Goal: Transaction & Acquisition: Purchase product/service

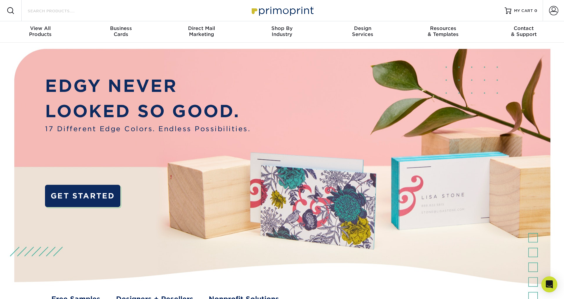
click at [77, 14] on input "Search Products" at bounding box center [59, 11] width 65 height 8
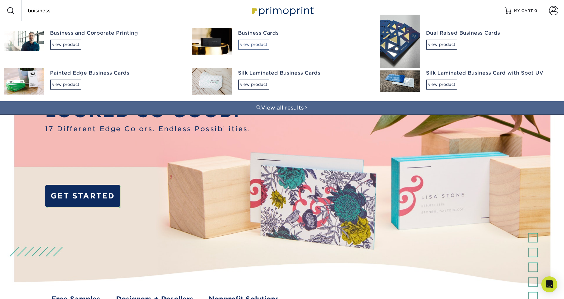
type input "buisiness"
click at [260, 43] on div "view product" at bounding box center [253, 45] width 31 height 10
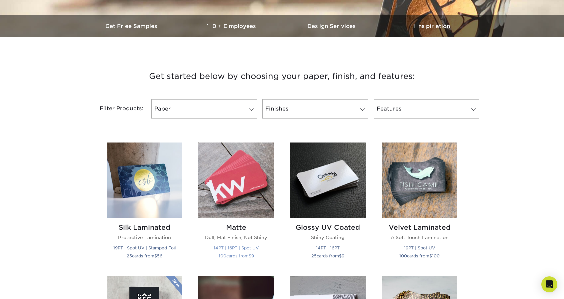
scroll to position [186, 0]
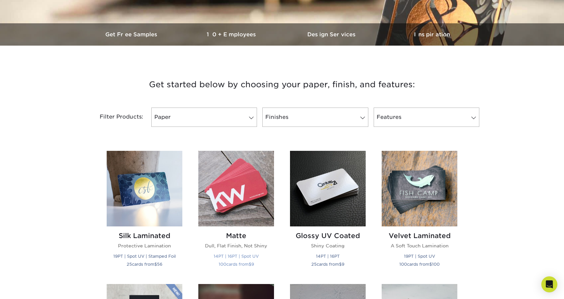
click at [225, 209] on img at bounding box center [236, 189] width 76 height 76
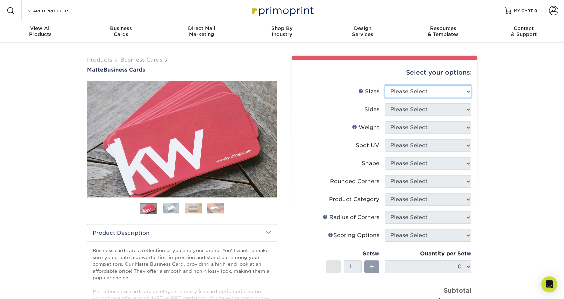
click at [417, 87] on select "Please Select 1.5" x 3.5" - Mini 1.75" x 3.5" - Mini 2" x 2" - Square 2" x 3" -…" at bounding box center [428, 91] width 87 height 13
select select "2.00x3.50"
click at [385, 85] on select "Please Select 1.5" x 3.5" - Mini 1.75" x 3.5" - Mini 2" x 2" - Square 2" x 3" -…" at bounding box center [428, 91] width 87 height 13
click at [426, 110] on select "Please Select Print Both Sides Print Front Only" at bounding box center [428, 109] width 87 height 13
select select "13abbda7-1d64-4f25-8bb2-c179b224825d"
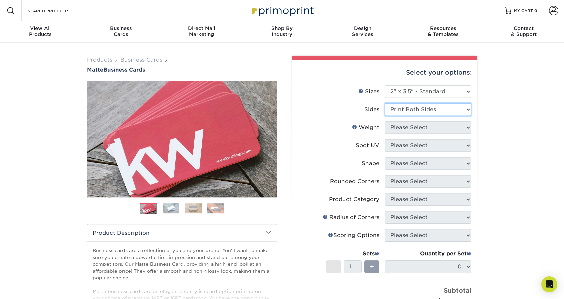
click at [385, 103] on select "Please Select Print Both Sides Print Front Only" at bounding box center [428, 109] width 87 height 13
click at [426, 128] on select "Please Select 16PT 14PT" at bounding box center [428, 127] width 87 height 13
select select "16PT"
click at [385, 121] on select "Please Select 16PT 14PT" at bounding box center [428, 127] width 87 height 13
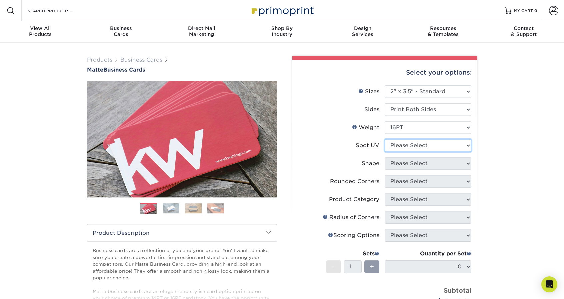
click at [419, 147] on select "Please Select No Spot UV Front and Back (Both Sides) Front Only Back Only" at bounding box center [428, 145] width 87 height 13
select select "3"
click at [385, 139] on select "Please Select No Spot UV Front and Back (Both Sides) Front Only Back Only" at bounding box center [428, 145] width 87 height 13
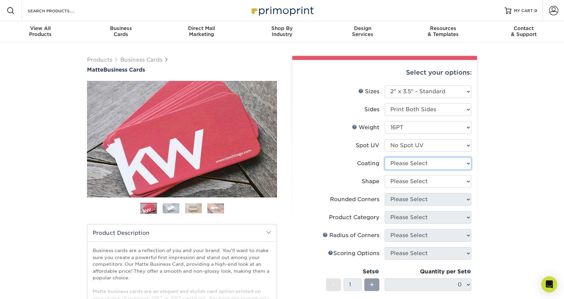
click at [411, 165] on select at bounding box center [428, 163] width 87 height 13
click at [385, 157] on select at bounding box center [428, 163] width 87 height 13
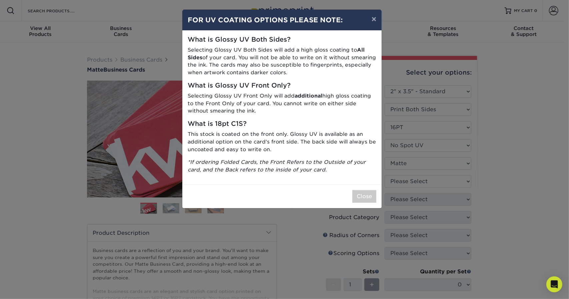
click at [408, 186] on div "× FOR UV COATING OPTIONS PLEASE NOTE: What is Glossy UV Both Sides? Selecting G…" at bounding box center [284, 149] width 569 height 299
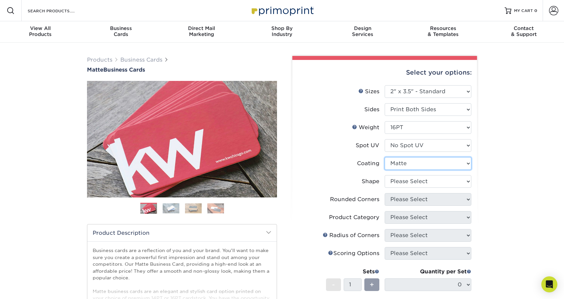
click at [409, 163] on select at bounding box center [428, 163] width 87 height 13
click at [385, 157] on select at bounding box center [428, 163] width 87 height 13
click at [404, 167] on select at bounding box center [428, 163] width 87 height 13
click at [385, 157] on select at bounding box center [428, 163] width 87 height 13
drag, startPoint x: 405, startPoint y: 166, endPoint x: 404, endPoint y: 179, distance: 12.7
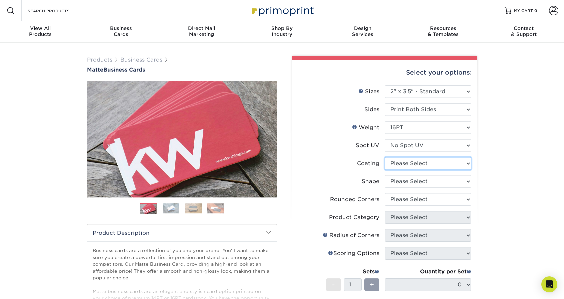
click at [404, 179] on ul "Sizes Help Sizes Please Select 1.5" x 3.5" - Mini 1.75" x 3.5" - Mini 2" x 2" -…" at bounding box center [385, 211] width 174 height 252
select select "121bb7b5-3b4d-429f-bd8d-bbf80e953313"
click at [385, 157] on select at bounding box center [428, 163] width 87 height 13
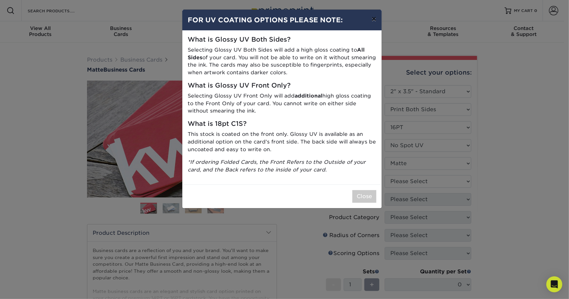
click at [377, 18] on button "×" at bounding box center [373, 19] width 15 height 19
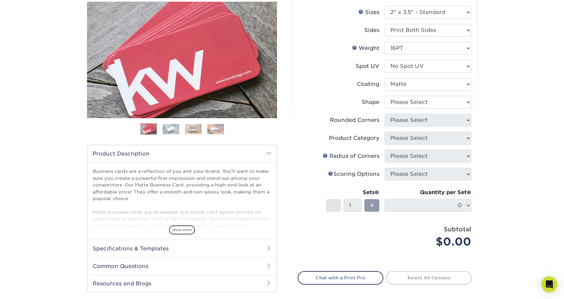
scroll to position [82, 0]
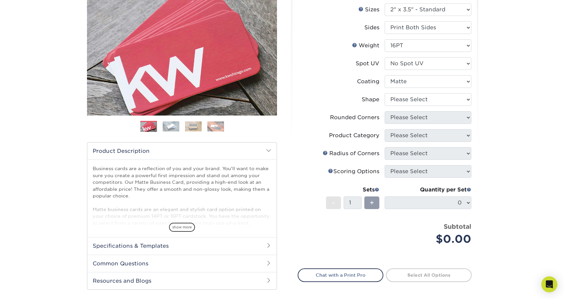
click at [405, 124] on li "Rounded Corners Please Select Yes - Round 2 Corners Yes - Round 4 Corners No" at bounding box center [384, 120] width 173 height 18
click at [427, 101] on select "Please Select Standard Oval" at bounding box center [428, 99] width 87 height 13
select select "standard"
click at [385, 93] on select "Please Select Standard Oval" at bounding box center [428, 99] width 87 height 13
click at [426, 117] on select "Please Select Yes - Round 2 Corners Yes - Round 4 Corners No" at bounding box center [428, 117] width 87 height 13
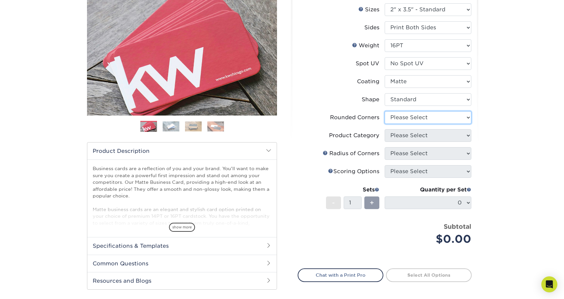
select select "0"
click at [385, 111] on select "Please Select Yes - Round 2 Corners Yes - Round 4 Corners No" at bounding box center [428, 117] width 87 height 13
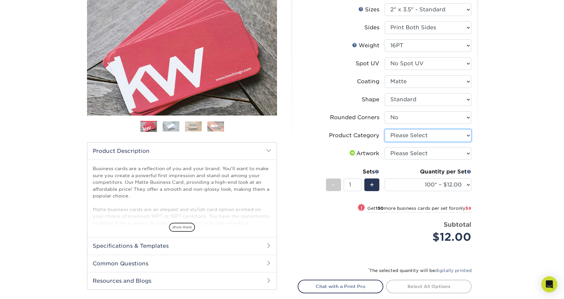
click at [421, 139] on select "Please Select Business Cards" at bounding box center [428, 135] width 87 height 13
select select "3b5148f1-0588-4f88-a218-97bcfdce65c1"
click at [385, 129] on select "Please Select Business Cards" at bounding box center [428, 135] width 87 height 13
click at [423, 152] on select "Please Select I will upload files I need a design - $100" at bounding box center [428, 153] width 87 height 13
select select "upload"
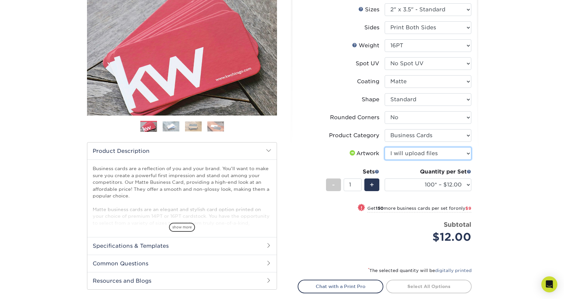
click at [385, 147] on select "Please Select I will upload files I need a design - $100" at bounding box center [428, 153] width 87 height 13
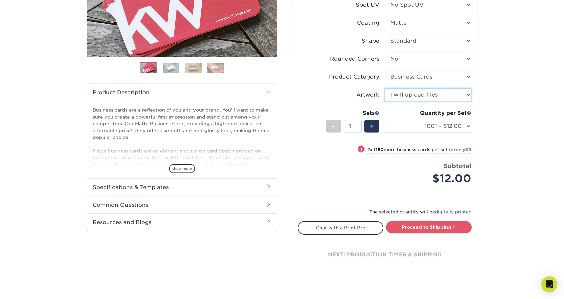
scroll to position [189, 0]
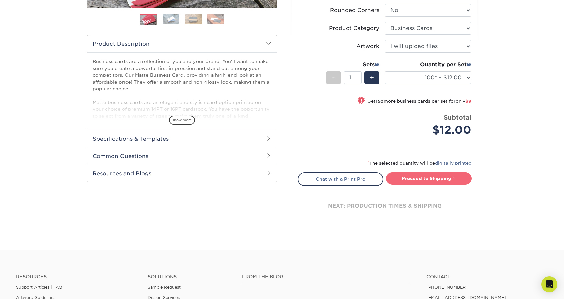
click at [438, 178] on link "Proceed to Shipping" at bounding box center [429, 179] width 86 height 12
type input "Set 1"
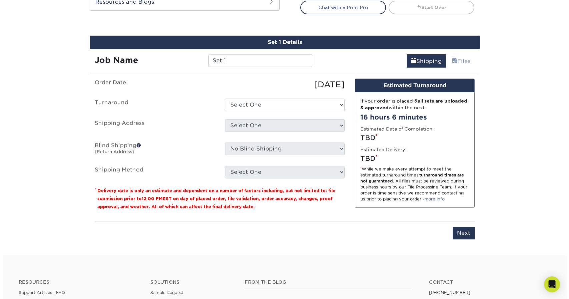
scroll to position [380, 0]
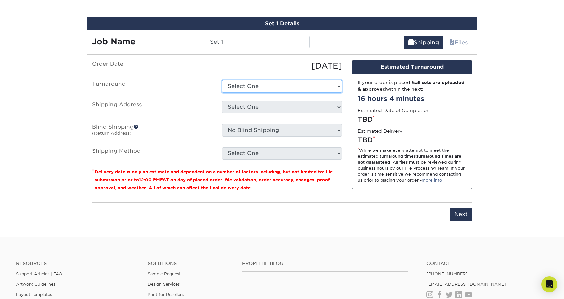
drag, startPoint x: 438, startPoint y: 178, endPoint x: 241, endPoint y: 84, distance: 218.5
click at [241, 84] on select "Select One 2-4 Business Days 2 Day Next Business Day" at bounding box center [282, 86] width 120 height 13
select select "47dbf4b1-3bfd-4687-b793-fcd3ee179f06"
click at [222, 80] on select "Select One 2-4 Business Days 2 Day Next Business Day" at bounding box center [282, 86] width 120 height 13
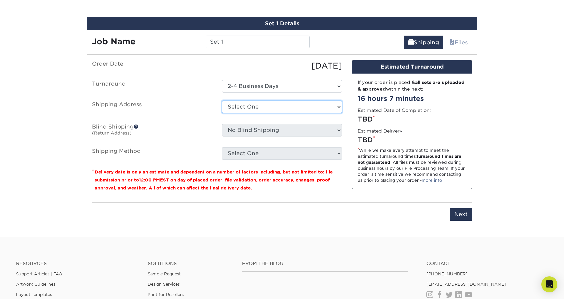
click at [258, 104] on select "Select One + Add New Address - Login" at bounding box center [282, 107] width 120 height 13
select select "newaddress"
click at [222, 101] on select "Select One + Add New Address - Login" at bounding box center [282, 107] width 120 height 13
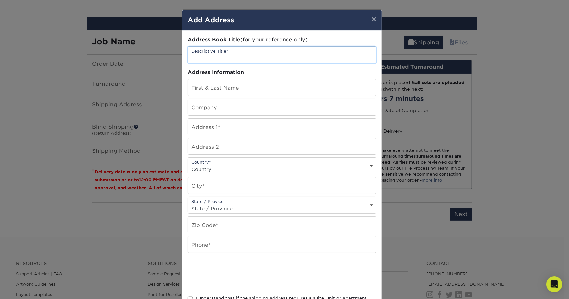
click at [245, 54] on input "text" at bounding box center [282, 55] width 188 height 16
click at [280, 62] on input "Aunt Michele's Business cards" at bounding box center [282, 55] width 188 height 16
type input "Aunt Michele's Business Cards"
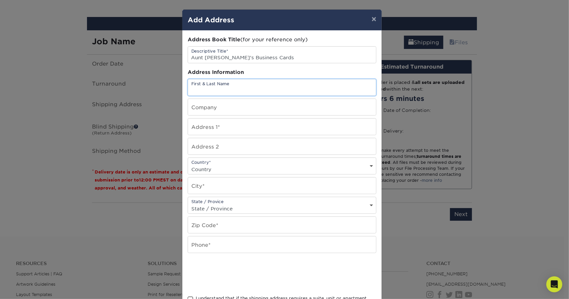
click at [283, 79] on input "text" at bounding box center [282, 87] width 188 height 16
type input "Genesis Ronan"
click at [234, 106] on input "text" at bounding box center [282, 107] width 188 height 16
type input "E"
type input "Beginning to Enjoy"
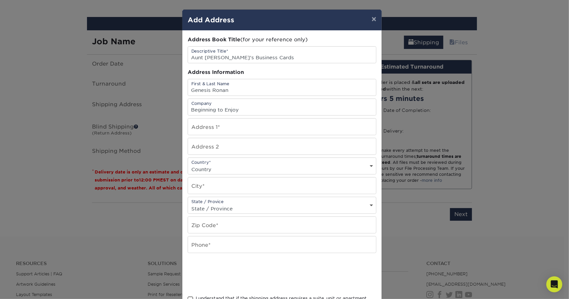
click at [241, 116] on div "Address Book Title (for your reference only) Descriptive Title* Aunt Michele's …" at bounding box center [282, 180] width 189 height 288
click at [245, 123] on input "text" at bounding box center [282, 127] width 188 height 16
type input "733 Plantation St"
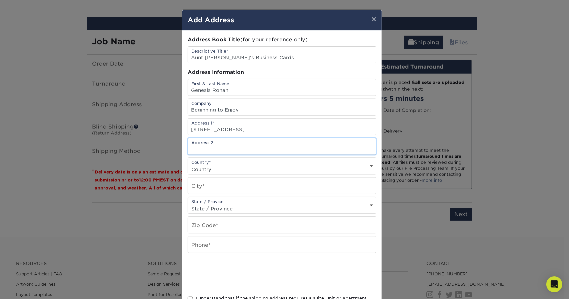
click at [238, 148] on input "text" at bounding box center [282, 146] width 188 height 16
click at [220, 167] on select "Country United States Canada ----------------------------- Afghanistan Albania …" at bounding box center [282, 170] width 188 height 10
select select "US"
click at [188, 165] on select "Country United States Canada ----------------------------- Afghanistan Albania …" at bounding box center [282, 170] width 188 height 10
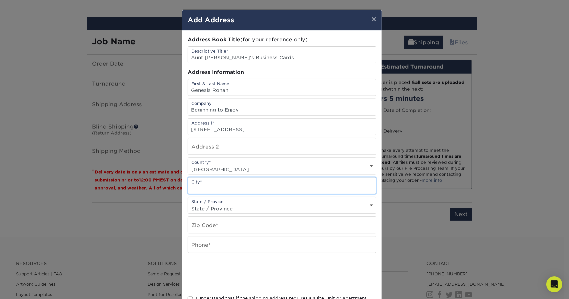
click at [222, 186] on input "text" at bounding box center [282, 186] width 188 height 16
type input "Maize"
click at [234, 208] on select "State / Province Alabama Alaska Arizona Arkansas California Colorado Connecticu…" at bounding box center [282, 209] width 188 height 10
select select "KS"
click at [188, 204] on select "State / Province Alabama Alaska Arizona Arkansas California Colorado Connecticu…" at bounding box center [282, 209] width 188 height 10
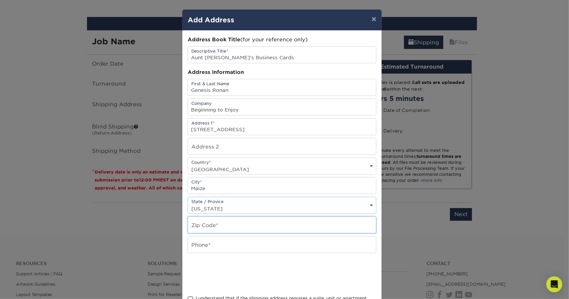
click at [230, 225] on input "text" at bounding box center [282, 225] width 188 height 16
type input "67101"
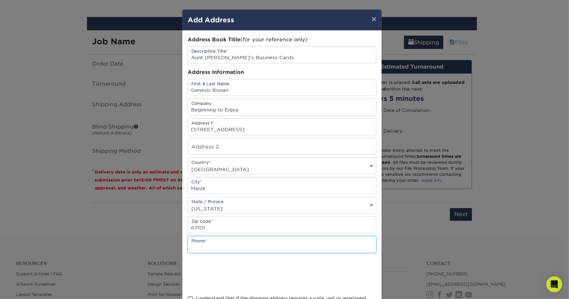
click at [239, 246] on input "text" at bounding box center [282, 245] width 188 height 16
type input "316 641 6880"
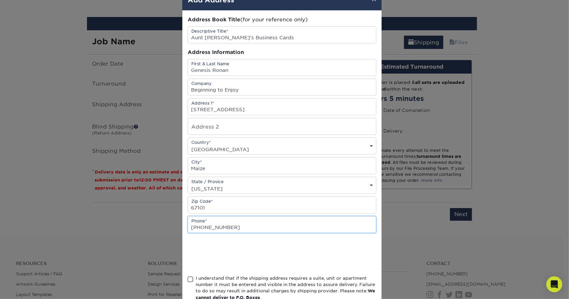
scroll to position [60, 0]
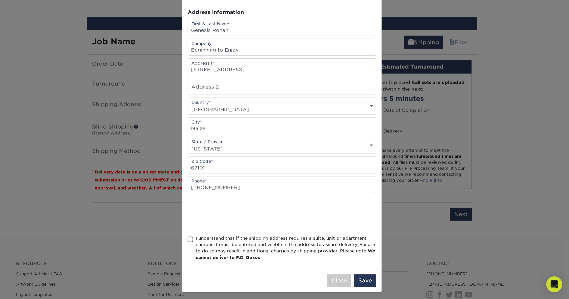
click at [188, 237] on span at bounding box center [191, 240] width 6 height 6
click at [0, 0] on input "I understand that if the shipping address requires a suite, unit or apartment n…" at bounding box center [0, 0] width 0 height 0
click at [363, 275] on button "Save" at bounding box center [365, 281] width 22 height 13
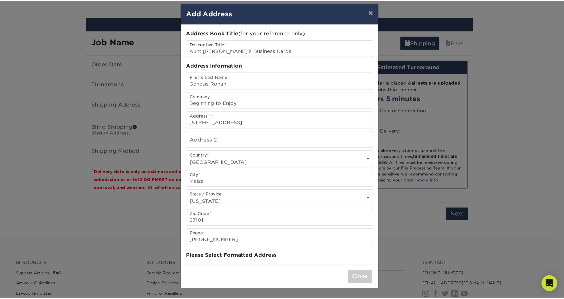
scroll to position [0, 0]
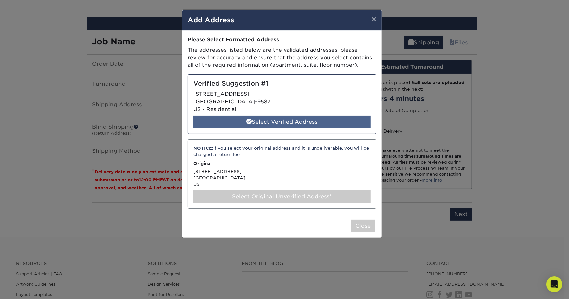
click at [286, 118] on div "Select Verified Address" at bounding box center [281, 122] width 177 height 13
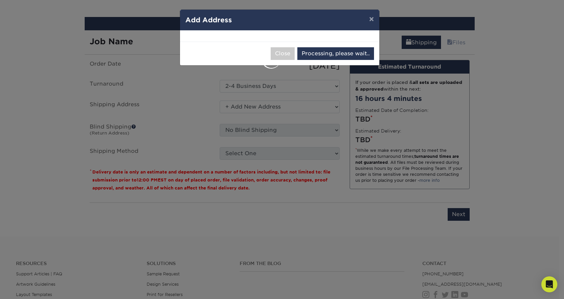
select select "286435"
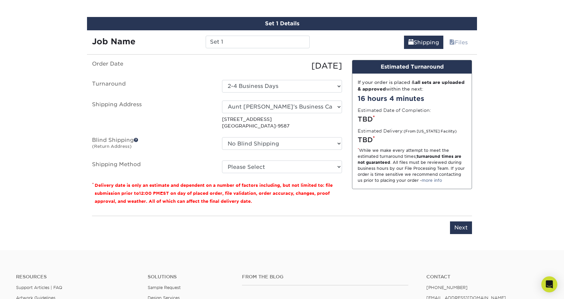
click at [137, 140] on span at bounding box center [136, 140] width 5 height 5
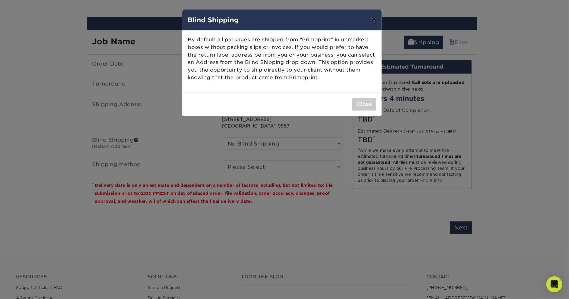
click at [374, 23] on button "×" at bounding box center [373, 19] width 15 height 19
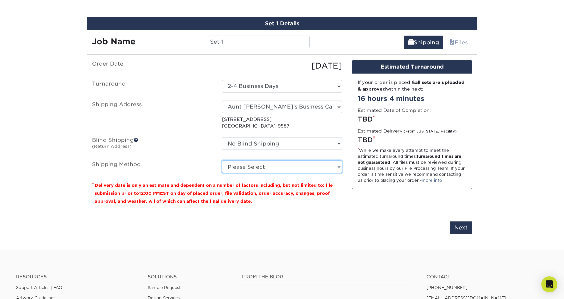
click at [315, 167] on select "Please Select Ground Shipping (+$7.84) 3 Day Shipping Service (+$20.06) 2 Day A…" at bounding box center [282, 167] width 120 height 13
select select "03"
click at [222, 161] on select "Please Select Ground Shipping (+$7.84) 3 Day Shipping Service (+$20.06) 2 Day A…" at bounding box center [282, 167] width 120 height 13
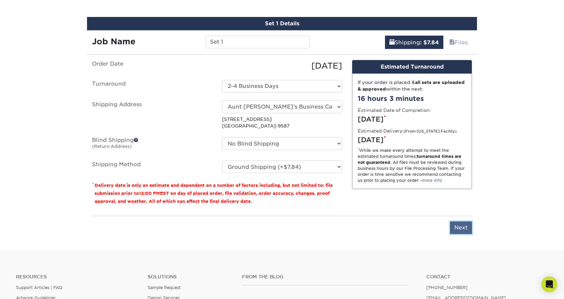
click at [465, 228] on input "Next" at bounding box center [461, 228] width 22 height 13
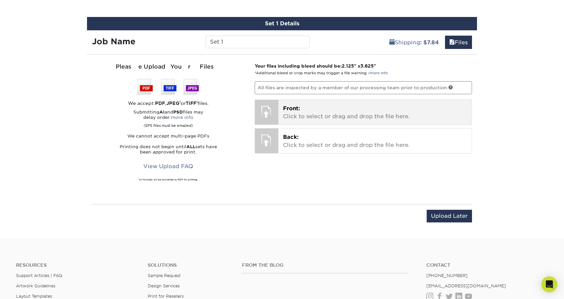
click at [268, 108] on div at bounding box center [266, 111] width 23 height 23
click at [270, 110] on div at bounding box center [266, 111] width 23 height 23
click at [281, 106] on div "Front: Click to select or drag and drop the file here. Choose file" at bounding box center [375, 112] width 194 height 25
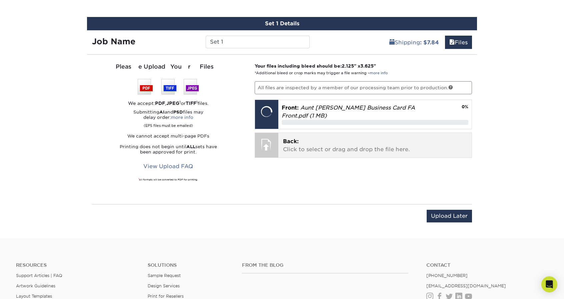
click at [283, 142] on p "Back: Click to select or drag and drop the file here." at bounding box center [375, 146] width 184 height 16
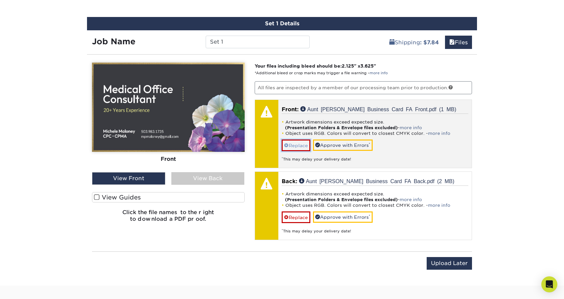
click at [298, 146] on link "Replace" at bounding box center [296, 146] width 29 height 12
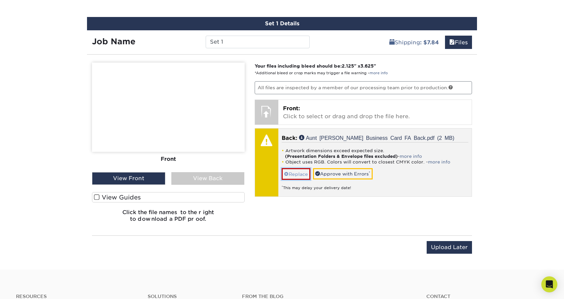
click at [295, 172] on link "Replace" at bounding box center [296, 174] width 29 height 12
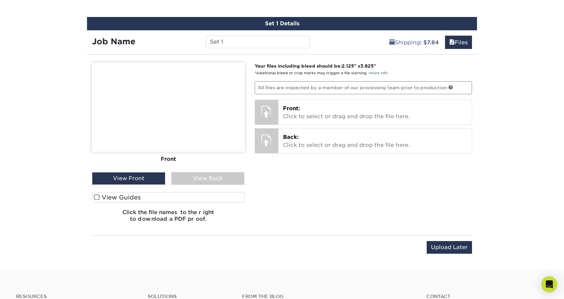
drag, startPoint x: 253, startPoint y: 252, endPoint x: 173, endPoint y: 282, distance: 85.2
click at [253, 252] on div "Upload Later Save & Continue Continue" at bounding box center [282, 251] width 380 height 21
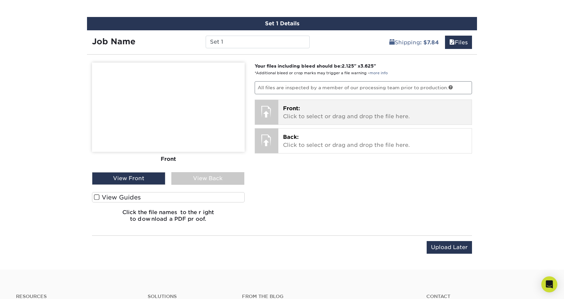
click at [322, 114] on p "Front: Click to select or drag and drop the file here." at bounding box center [375, 113] width 184 height 16
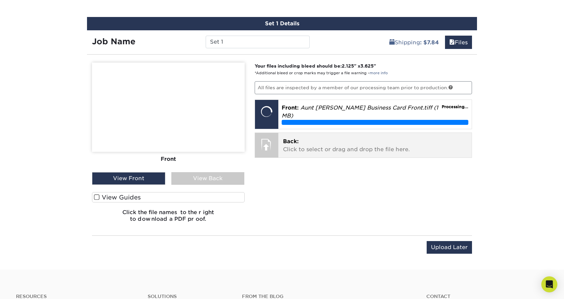
click at [319, 148] on div "Back: Click to select or drag and drop the file here. Choose file Aunt Michelle…" at bounding box center [375, 145] width 194 height 25
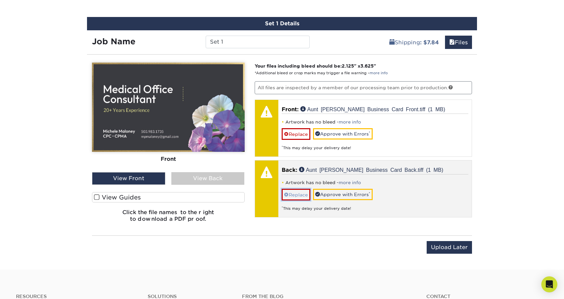
click at [294, 194] on link "Replace" at bounding box center [296, 195] width 29 height 12
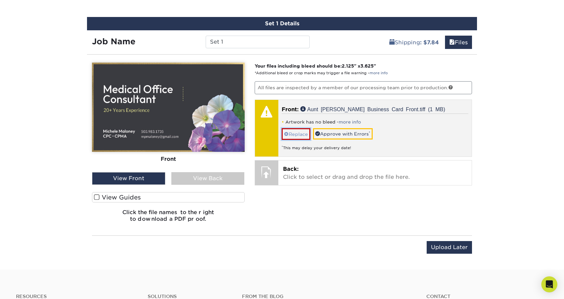
click at [298, 129] on link "Replace" at bounding box center [296, 134] width 29 height 12
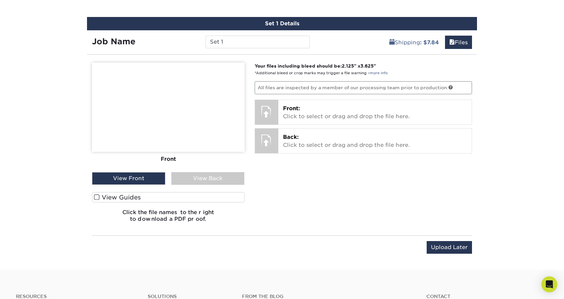
click at [298, 213] on div "Your files including bleed should be: 2.125 " x 3.625 " *Additional bleed or cr…" at bounding box center [364, 145] width 228 height 165
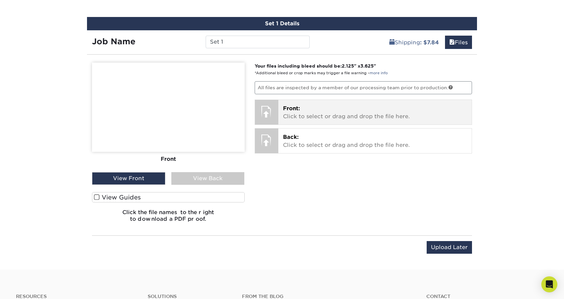
click at [268, 116] on div at bounding box center [266, 111] width 23 height 23
click at [266, 103] on div at bounding box center [266, 111] width 23 height 23
click at [294, 106] on span "Front:" at bounding box center [291, 108] width 17 height 6
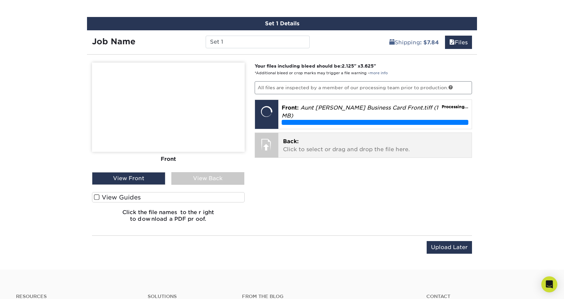
click at [302, 139] on p "Back: Click to select or drag and drop the file here." at bounding box center [375, 146] width 184 height 16
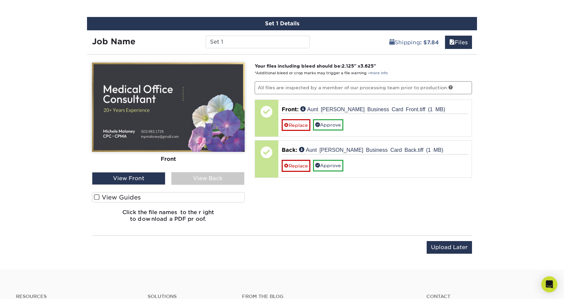
click at [183, 176] on div "View Back" at bounding box center [207, 178] width 73 height 13
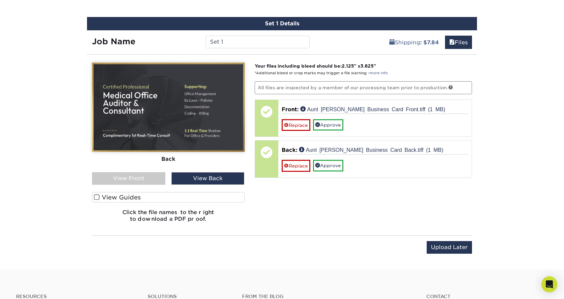
click at [144, 172] on div "View Front" at bounding box center [128, 178] width 73 height 13
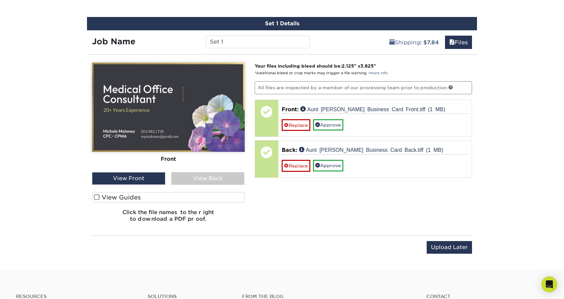
click at [184, 178] on div "View Back" at bounding box center [207, 178] width 73 height 13
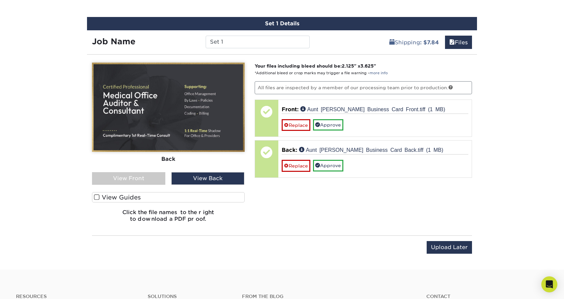
click at [155, 177] on div "View Front" at bounding box center [128, 178] width 73 height 13
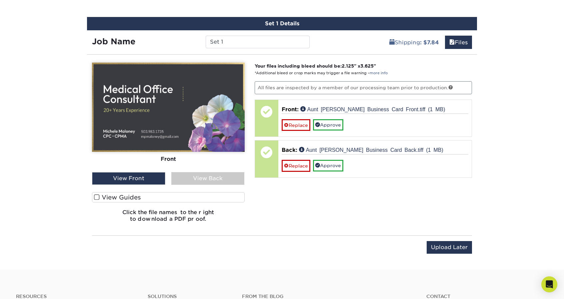
click at [179, 180] on div "View Back" at bounding box center [207, 178] width 73 height 13
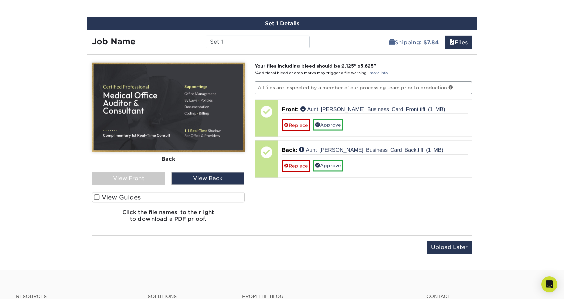
click at [97, 198] on span at bounding box center [97, 197] width 6 height 6
click at [0, 0] on input "View Guides" at bounding box center [0, 0] width 0 height 0
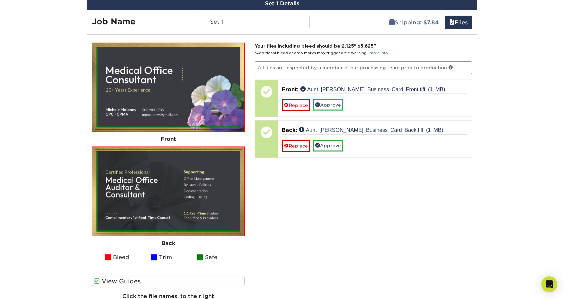
scroll to position [400, 0]
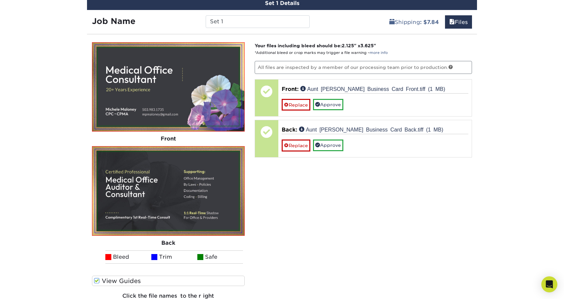
click at [90, 282] on div "Please Upload Your Files We accept: PDF , JPEG 1 or TIFF 1 files. Submitting AI…" at bounding box center [168, 176] width 163 height 269
click at [99, 278] on span at bounding box center [97, 281] width 6 height 6
click at [0, 0] on input "View Guides" at bounding box center [0, 0] width 0 height 0
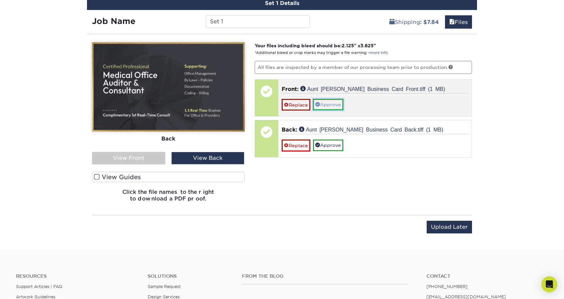
click at [336, 103] on link "Approve" at bounding box center [328, 104] width 30 height 11
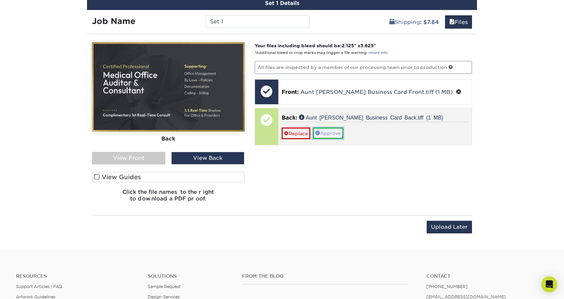
click at [334, 128] on link "Approve" at bounding box center [328, 133] width 30 height 11
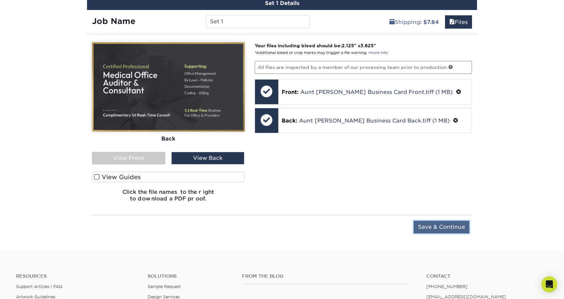
click at [443, 222] on input "Save & Continue" at bounding box center [442, 227] width 56 height 13
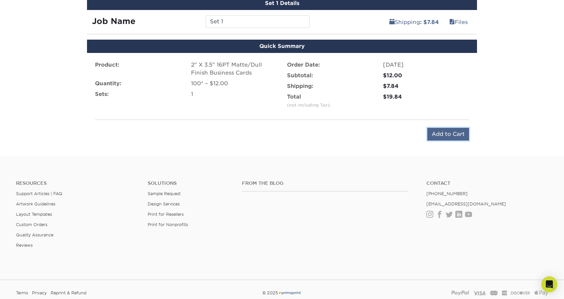
click at [443, 131] on input "Add to Cart" at bounding box center [449, 134] width 42 height 13
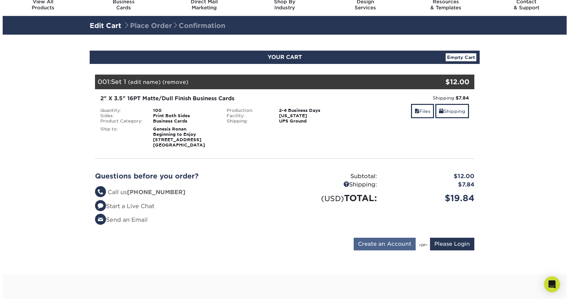
scroll to position [26, 0]
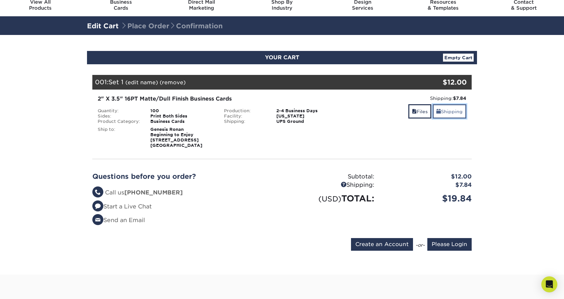
click at [451, 106] on link "Shipping" at bounding box center [450, 111] width 34 height 14
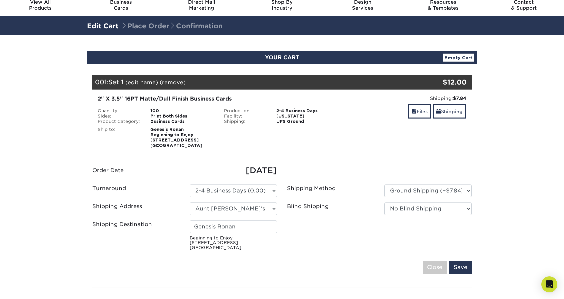
click at [224, 239] on small "Beginning to Enjoy 733 Plantation St Maize, KS 67101" at bounding box center [233, 243] width 87 height 15
click at [232, 227] on input "Genesis Ronan" at bounding box center [233, 227] width 87 height 13
click at [251, 256] on fieldset "Order Date 09/28/2025 Turnaround Please Select 2 Business Days (0.00) Save" at bounding box center [281, 223] width 379 height 117
click at [266, 206] on select "Select One Aunt Michele's Business Cards + Add New Address" at bounding box center [233, 209] width 87 height 13
select select "newaddress"
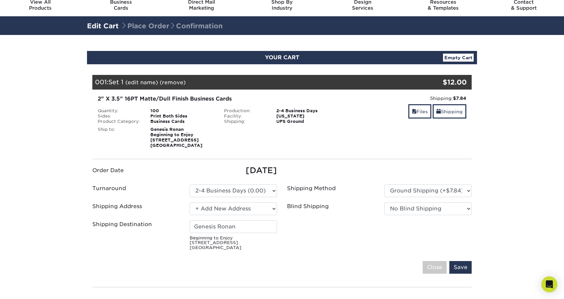
click at [190, 203] on select "Select One Aunt [PERSON_NAME]'s Business Cards + Add New Address" at bounding box center [233, 209] width 87 height 13
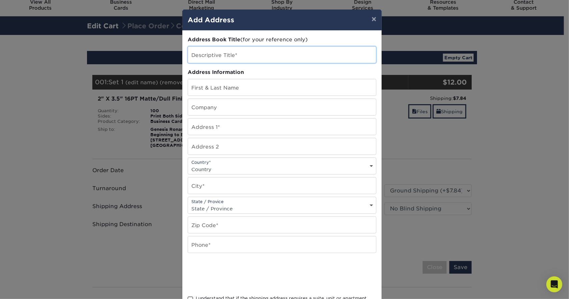
click at [251, 56] on input "text" at bounding box center [282, 55] width 188 height 16
type input "[PERSON_NAME]"
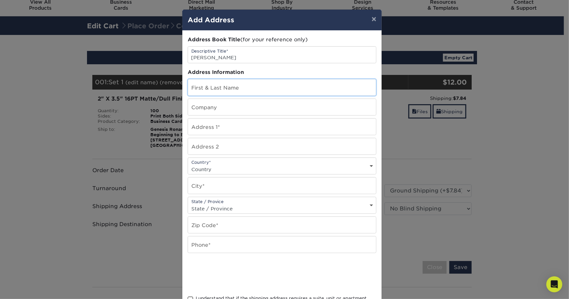
click at [233, 89] on input "text" at bounding box center [282, 87] width 188 height 16
type input "m"
type input "[PERSON_NAME]"
click at [225, 101] on input "text" at bounding box center [282, 107] width 188 height 16
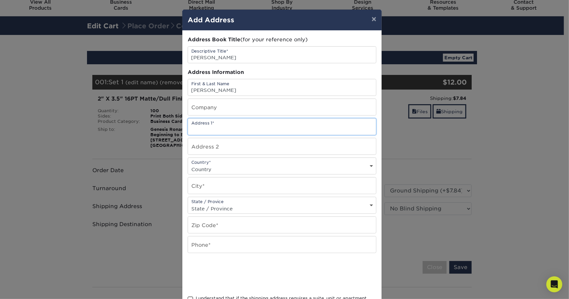
click at [195, 126] on input "text" at bounding box center [282, 127] width 188 height 16
type input "[STREET_ADDRESS]"
click at [224, 161] on div "Country* Country United States Canada ----------------------------- Afghanistan…" at bounding box center [282, 166] width 189 height 17
click at [227, 170] on select "Country [GEOGRAPHIC_DATA] [GEOGRAPHIC_DATA] ----------------------------- [GEOG…" at bounding box center [282, 170] width 188 height 10
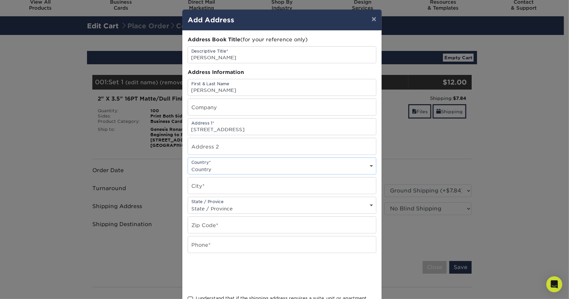
select select "US"
click at [188, 165] on select "Country [GEOGRAPHIC_DATA] [GEOGRAPHIC_DATA] ----------------------------- [GEOG…" at bounding box center [282, 170] width 188 height 10
click at [208, 186] on input "text" at bounding box center [282, 186] width 188 height 16
type input "Belle Plaine"
click at [215, 202] on div "State / Provice State / Province Alabama Alaska Arizona Arkansas California Col…" at bounding box center [282, 205] width 189 height 17
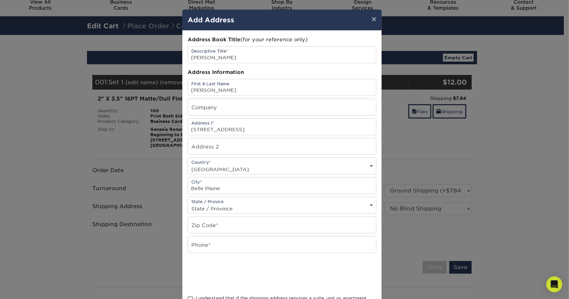
click at [215, 202] on div "State / Provice State / Province Alabama Alaska Arizona Arkansas California Col…" at bounding box center [282, 205] width 189 height 17
click at [217, 205] on select "State / Province Alabama Alaska Arizona Arkansas California Colorado Connecticu…" at bounding box center [282, 209] width 188 height 10
select select "KS"
click at [188, 204] on select "State / Province Alabama Alaska Arizona Arkansas California Colorado Connecticu…" at bounding box center [282, 209] width 188 height 10
click at [237, 224] on input "text" at bounding box center [282, 225] width 188 height 16
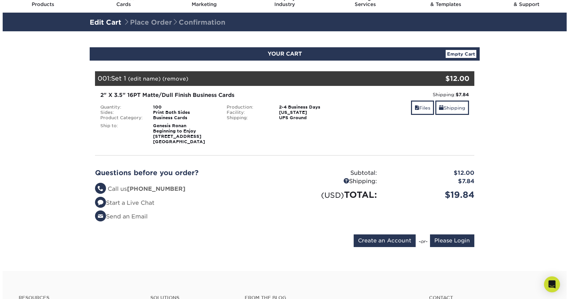
scroll to position [22, 0]
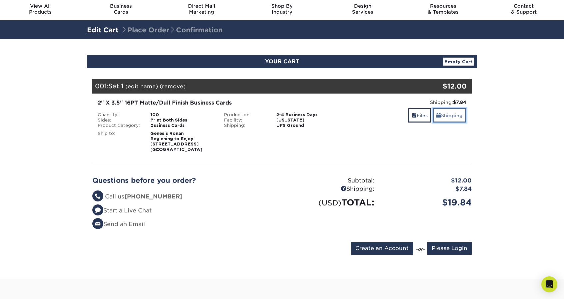
click at [460, 121] on link "Shipping" at bounding box center [450, 115] width 34 height 14
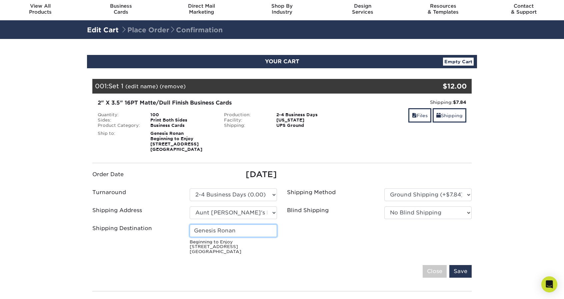
click at [239, 230] on input "Genesis Ronan" at bounding box center [233, 231] width 87 height 13
click at [238, 217] on select "Select One Aunt [PERSON_NAME]'s Business Cards + Add New Address" at bounding box center [233, 213] width 87 height 13
select select "newaddress"
click at [190, 207] on select "Select One Aunt [PERSON_NAME]'s Business Cards + Add New Address" at bounding box center [233, 213] width 87 height 13
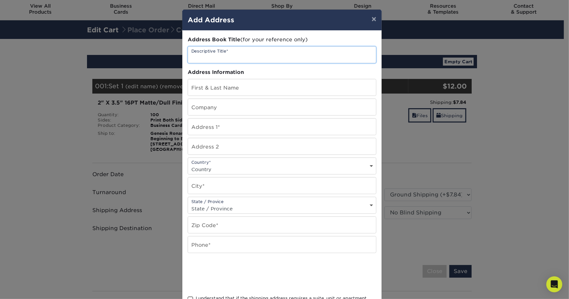
click at [231, 52] on input "text" at bounding box center [282, 55] width 188 height 16
type input "[PERSON_NAME]'s House"
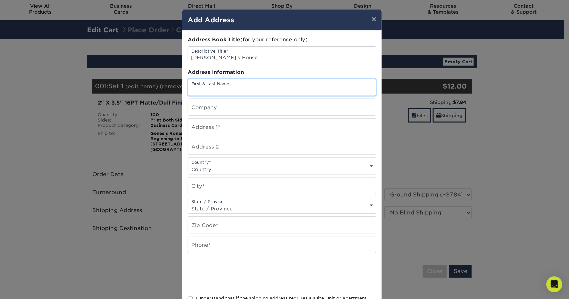
click at [231, 82] on input "text" at bounding box center [282, 87] width 188 height 16
type input "[PERSON_NAME]"
click at [247, 119] on input "text" at bounding box center [282, 127] width 188 height 16
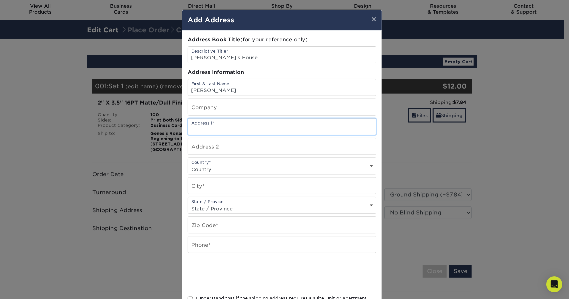
type input "514 E. 8th Ave"
click at [238, 166] on select "Country United States Canada ----------------------------- Afghanistan Albania …" at bounding box center [282, 170] width 188 height 10
click at [238, 165] on select "Country United States Canada ----------------------------- Afghanistan Albania …" at bounding box center [282, 170] width 188 height 10
select select "US"
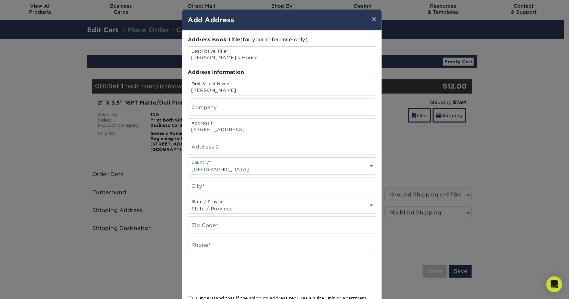
click at [188, 165] on select "Country United States Canada ----------------------------- Afghanistan Albania …" at bounding box center [282, 170] width 188 height 10
click at [281, 182] on input "text" at bounding box center [282, 186] width 188 height 16
type input "Belle Plaine"
click at [251, 204] on select "State / Province Alabama Alaska Arizona Arkansas California Colorado Connecticu…" at bounding box center [282, 209] width 188 height 10
select select "KS"
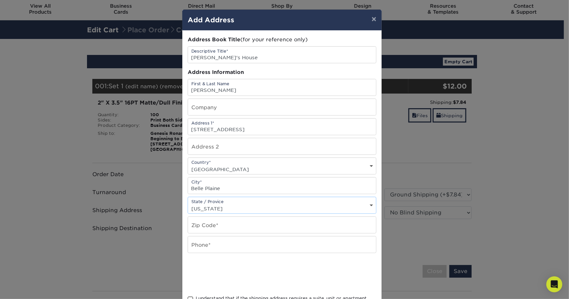
click at [188, 204] on select "State / Province Alabama Alaska Arizona Arkansas California Colorado Connecticu…" at bounding box center [282, 209] width 188 height 10
click at [225, 230] on input "text" at bounding box center [282, 225] width 188 height 16
type input "67013"
click at [219, 246] on input "text" at bounding box center [282, 245] width 188 height 16
type input "[PHONE_NUMBER]"
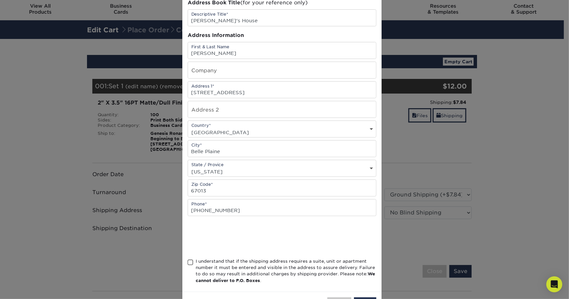
scroll to position [60, 0]
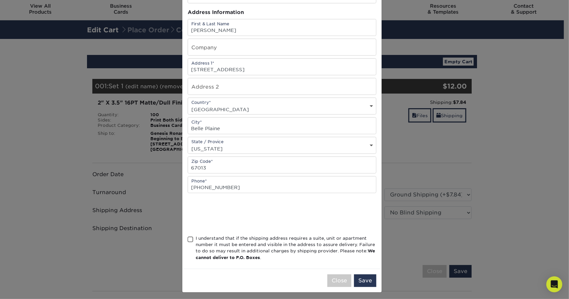
click at [190, 236] on div "I understand that if the shipping address requires a suite, unit or apartment n…" at bounding box center [282, 249] width 189 height 29
click at [190, 237] on span at bounding box center [191, 240] width 6 height 6
click at [0, 0] on input "I understand that if the shipping address requires a suite, unit or apartment n…" at bounding box center [0, 0] width 0 height 0
click at [363, 283] on button "Save" at bounding box center [365, 281] width 22 height 13
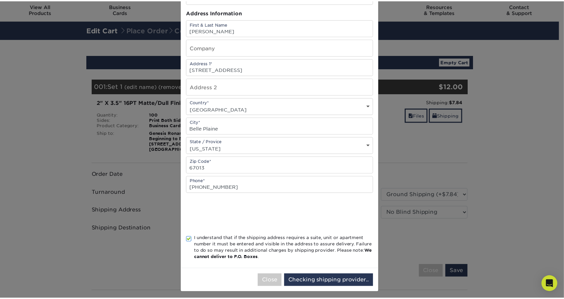
scroll to position [0, 0]
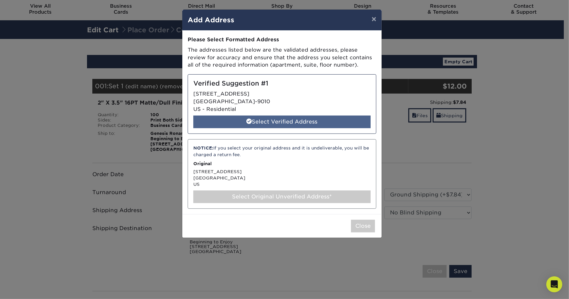
click at [227, 122] on div "Select Verified Address" at bounding box center [281, 122] width 177 height 13
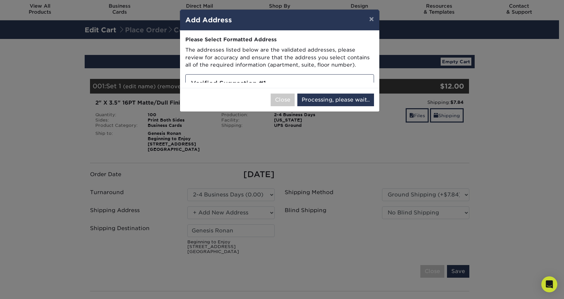
select select "286436"
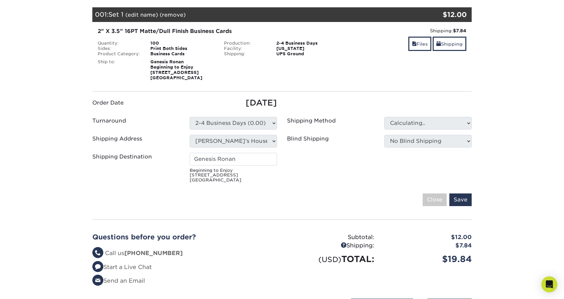
scroll to position [92, 0]
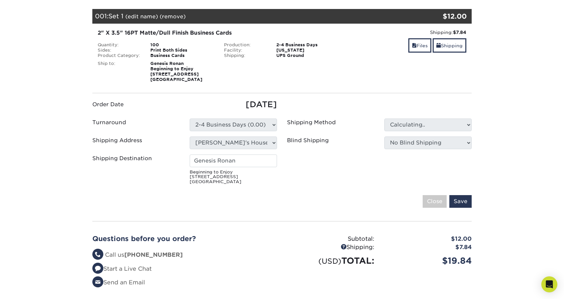
type input "[PERSON_NAME]"
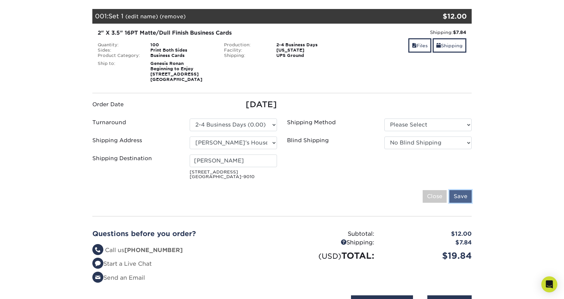
click at [458, 193] on input "Save" at bounding box center [461, 196] width 22 height 13
click at [415, 129] on select "Please Select Ground Shipping (+$7.84) 3 Day Shipping Service (+$26.66)" at bounding box center [427, 125] width 87 height 13
select select "03"
click at [384, 119] on select "Please Select Ground Shipping (+$7.84) 3 Day Shipping Service (+$26.66)" at bounding box center [427, 125] width 87 height 13
click at [263, 119] on select "Please Select 2 Business Days (0.00) 2-4 Business Days (0.00) Next Business Day…" at bounding box center [233, 125] width 87 height 13
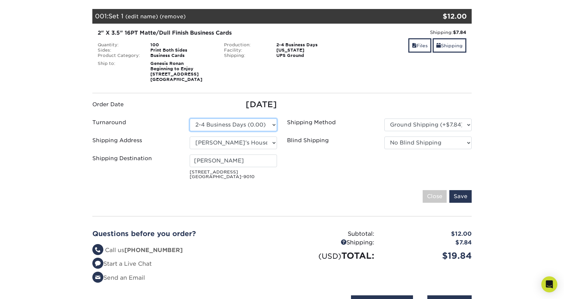
click at [190, 119] on select "Please Select 2 Business Days (0.00) 2-4 Business Days (0.00) Next Business Day…" at bounding box center [233, 125] width 87 height 13
click at [271, 126] on select "Please Select 2 Business Days (0.00) 2-4 Business Days (0.00) Next Business Day…" at bounding box center [233, 125] width 87 height 13
click at [335, 183] on fieldset "Order Date 09/28/2025 Turnaround Please Select 2 Business Days (0.00) Save" at bounding box center [281, 155] width 379 height 112
click at [462, 197] on input "Save" at bounding box center [461, 196] width 22 height 13
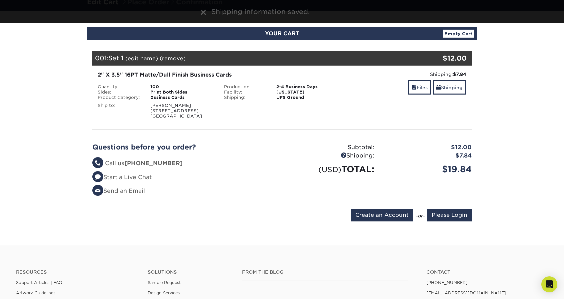
scroll to position [75, 0]
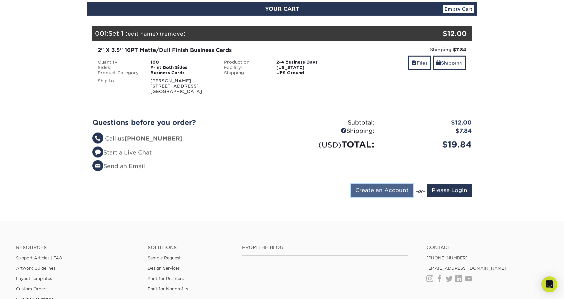
click at [387, 188] on input "Create an Account" at bounding box center [382, 190] width 62 height 13
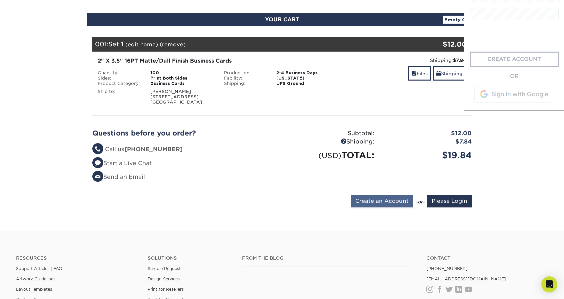
click at [387, 188] on div "Questions before you order? Questions? Call us (888) 822-5815 Start a Live Chat…" at bounding box center [281, 158] width 389 height 74
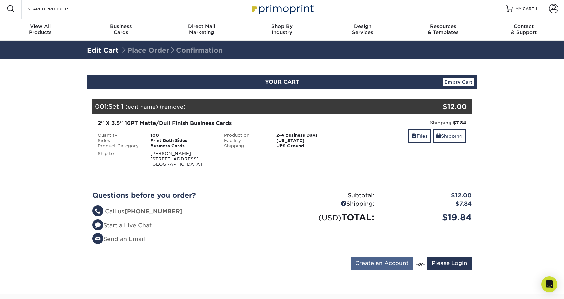
scroll to position [0, 0]
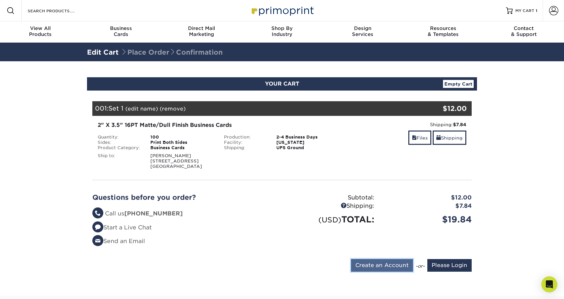
click at [378, 264] on input "Create an Account" at bounding box center [382, 265] width 62 height 13
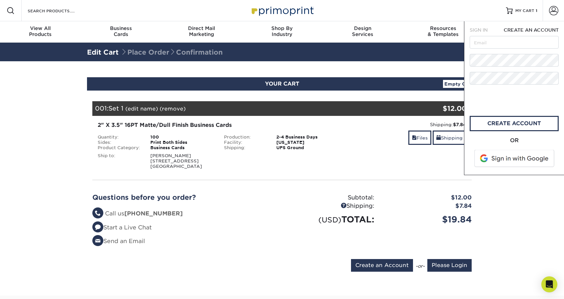
click at [496, 158] on span at bounding box center [515, 158] width 85 height 17
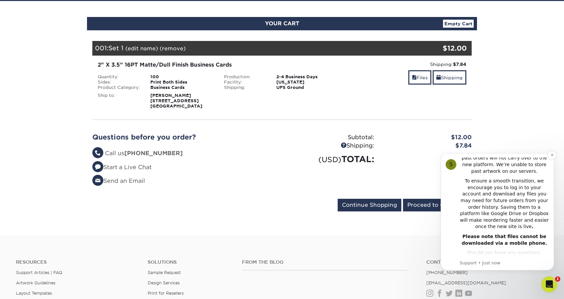
scroll to position [150, 0]
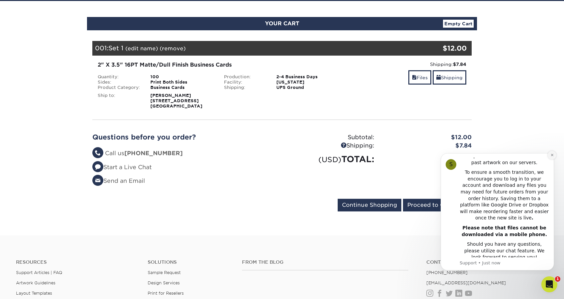
click at [553, 155] on icon "Dismiss notification" at bounding box center [553, 155] width 4 height 4
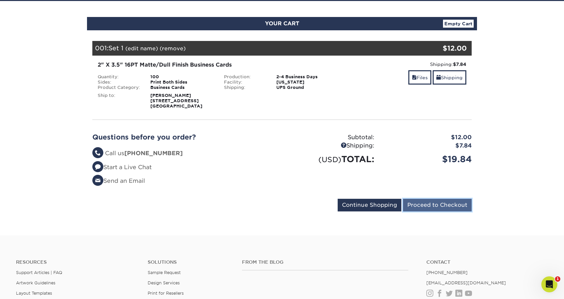
click at [418, 204] on input "Proceed to Checkout" at bounding box center [437, 205] width 69 height 13
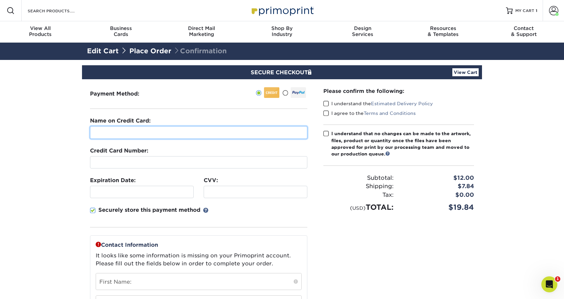
click at [245, 129] on input "text" at bounding box center [198, 132] width 217 height 13
click at [199, 135] on input "text" at bounding box center [198, 132] width 217 height 13
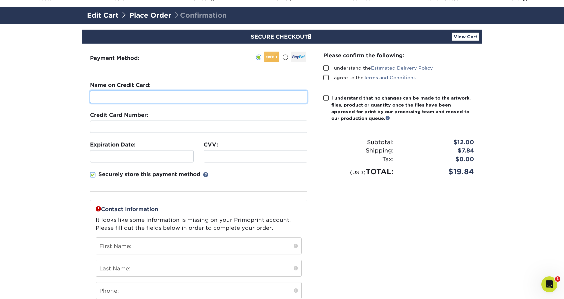
scroll to position [36, 0]
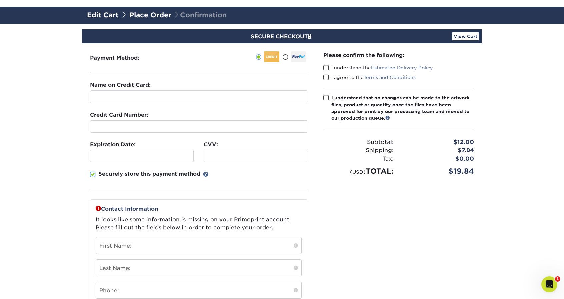
click at [324, 68] on span at bounding box center [326, 68] width 6 height 6
click at [0, 0] on input "I understand the Estimated Delivery Policy" at bounding box center [0, 0] width 0 height 0
click at [327, 77] on span at bounding box center [326, 77] width 6 height 6
click at [0, 0] on input "I agree to the Terms and Conditions" at bounding box center [0, 0] width 0 height 0
click at [329, 97] on span at bounding box center [326, 98] width 6 height 6
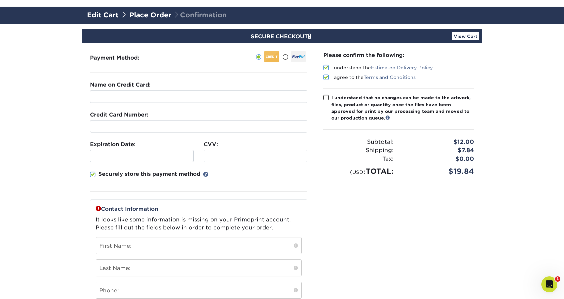
click at [0, 0] on input "I understand that no changes can be made to the artwork, files, product or quan…" at bounding box center [0, 0] width 0 height 0
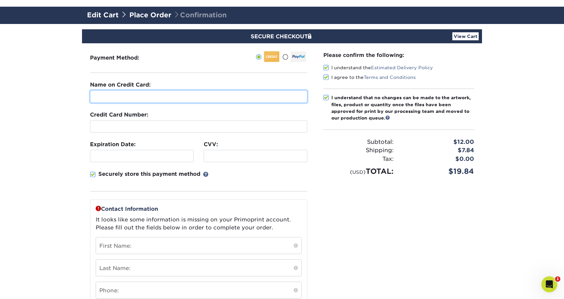
click at [267, 95] on input "text" at bounding box center [198, 96] width 217 height 13
type input "Genesis M [PERSON_NAME]"
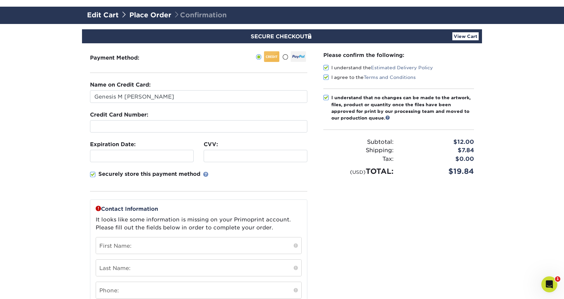
click at [208, 174] on link at bounding box center [205, 174] width 5 height 5
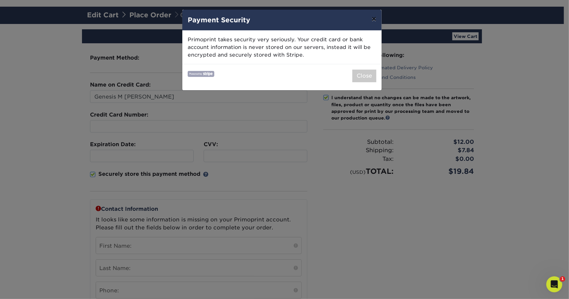
click at [374, 18] on button "×" at bounding box center [373, 19] width 15 height 19
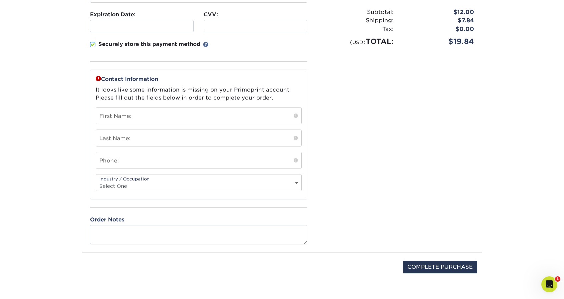
scroll to position [165, 0]
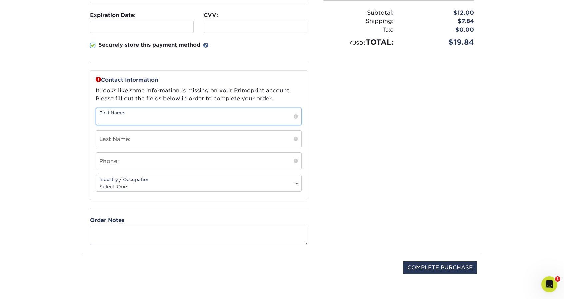
click at [188, 114] on input "text" at bounding box center [198, 116] width 205 height 16
type input "Genesis"
click at [242, 133] on input "text" at bounding box center [198, 139] width 205 height 16
click at [297, 115] on span at bounding box center [296, 116] width 4 height 7
click at [271, 135] on input "text" at bounding box center [198, 139] width 205 height 16
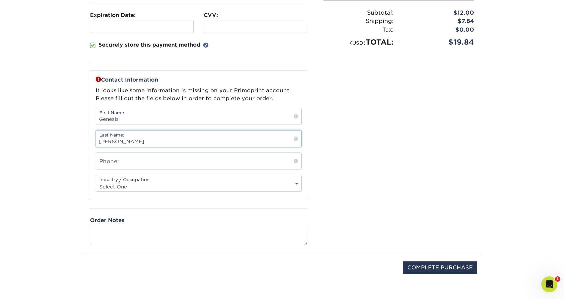
type input "[PERSON_NAME]"
click at [243, 154] on input "text" at bounding box center [198, 161] width 205 height 16
type input "[PHONE_NUMBER]"
click at [227, 182] on select "Select One Administrative Executive Human Resources Construction Education Ente…" at bounding box center [198, 187] width 205 height 10
select select "11"
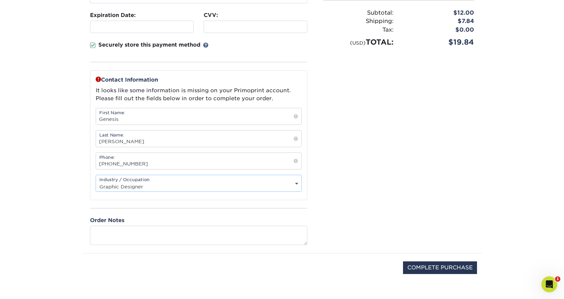
click at [96, 182] on select "Select One Administrative Executive Human Resources Construction Education Ente…" at bounding box center [198, 187] width 205 height 10
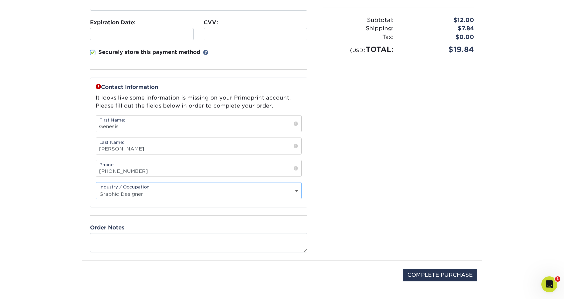
scroll to position [158, 0]
drag, startPoint x: 184, startPoint y: 254, endPoint x: 184, endPoint y: 243, distance: 11.3
click at [184, 243] on div "Payment Method:" at bounding box center [198, 90] width 233 height 339
click at [184, 243] on textarea at bounding box center [198, 242] width 217 height 19
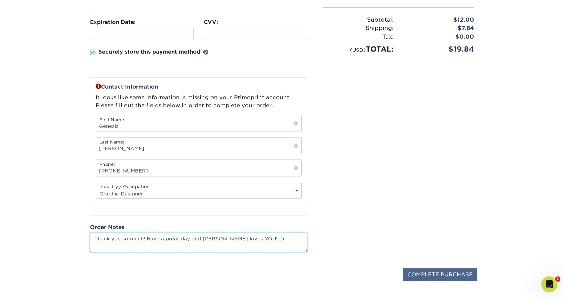
type textarea "Thank you so much! Have a great day and [PERSON_NAME] loves YOU! :D"
click at [437, 269] on input "COMPLETE PURCHASE" at bounding box center [440, 275] width 74 height 13
type input "PROCESSING, PLEASE WAIT..."
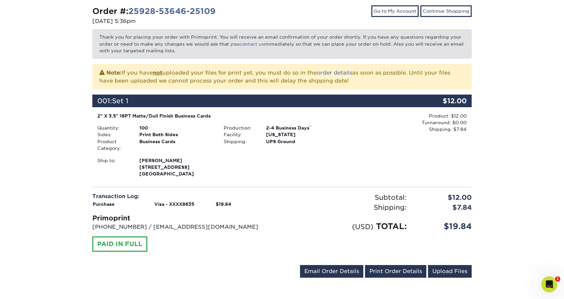
scroll to position [91, 0]
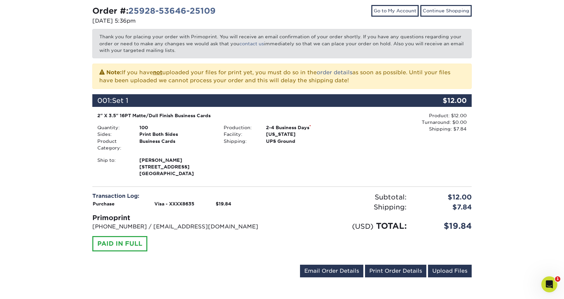
drag, startPoint x: 101, startPoint y: 240, endPoint x: 113, endPoint y: 245, distance: 12.1
click at [113, 245] on div "PAID IN FULL" at bounding box center [119, 243] width 55 height 15
click at [129, 256] on div "Transaction Log: Purchase Visa - XXXX8635 $19.84 Primoprint [PHONE_NUMBER] / [E…" at bounding box center [281, 225] width 389 height 67
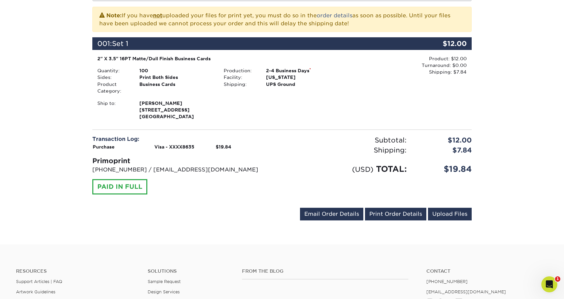
scroll to position [148, 0]
click at [169, 220] on div "[EMAIL_ADDRESS][DOMAIN_NAME] Send Email Order Details Print Order Details Uploa…" at bounding box center [281, 215] width 379 height 15
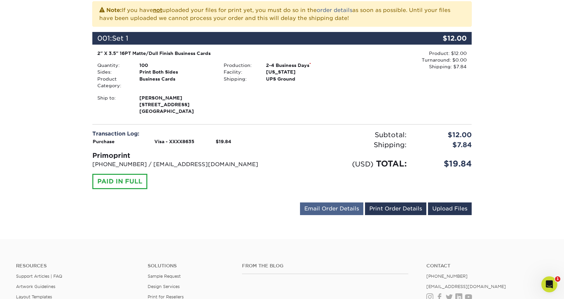
scroll to position [153, 0]
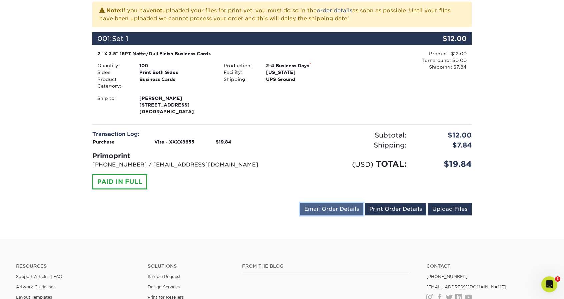
click at [330, 204] on link "Email Order Details" at bounding box center [331, 209] width 63 height 13
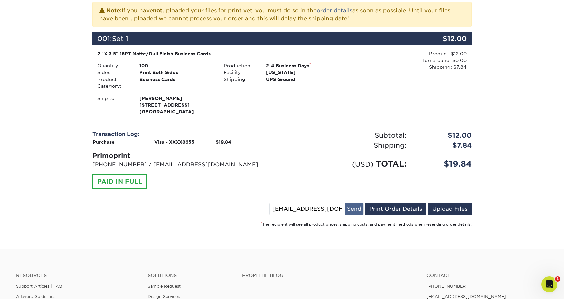
click at [353, 205] on button "Send" at bounding box center [354, 209] width 18 height 12
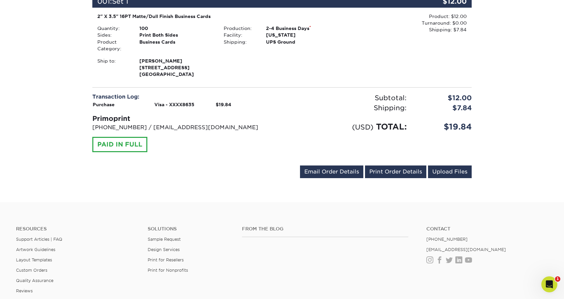
scroll to position [0, 0]
